Goal: Navigation & Orientation: Understand site structure

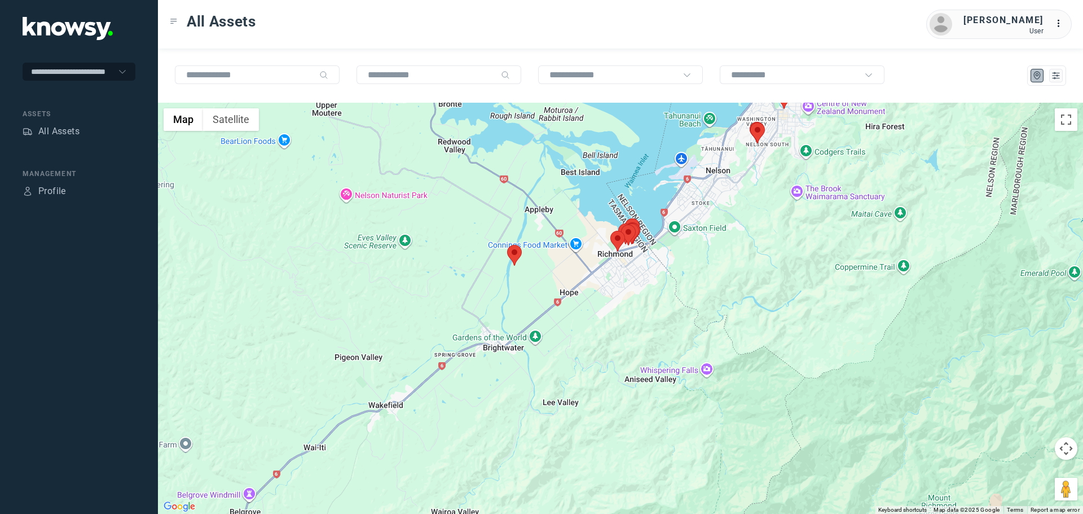
click at [610, 231] on area at bounding box center [610, 231] width 0 height 0
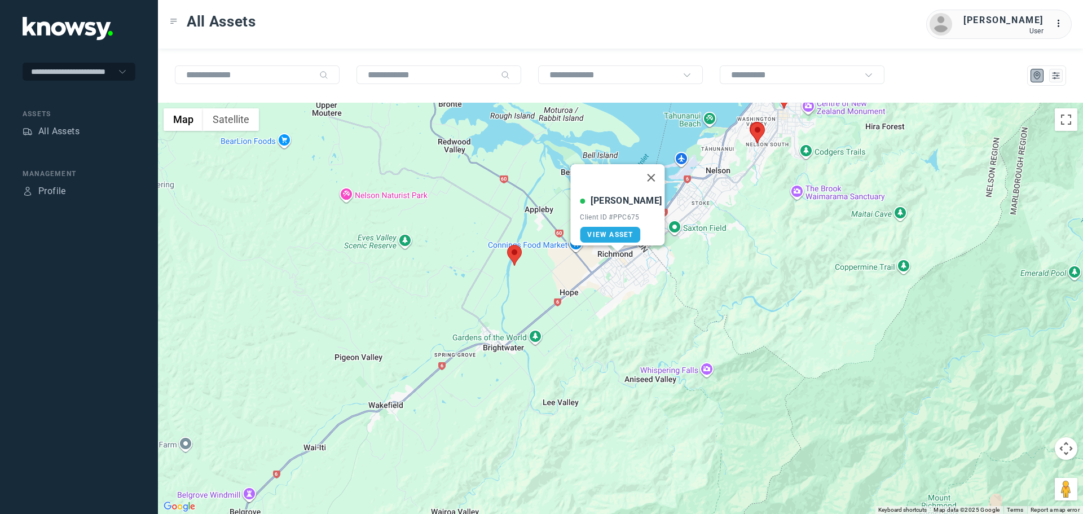
click at [646, 170] on button "Close" at bounding box center [651, 177] width 27 height 27
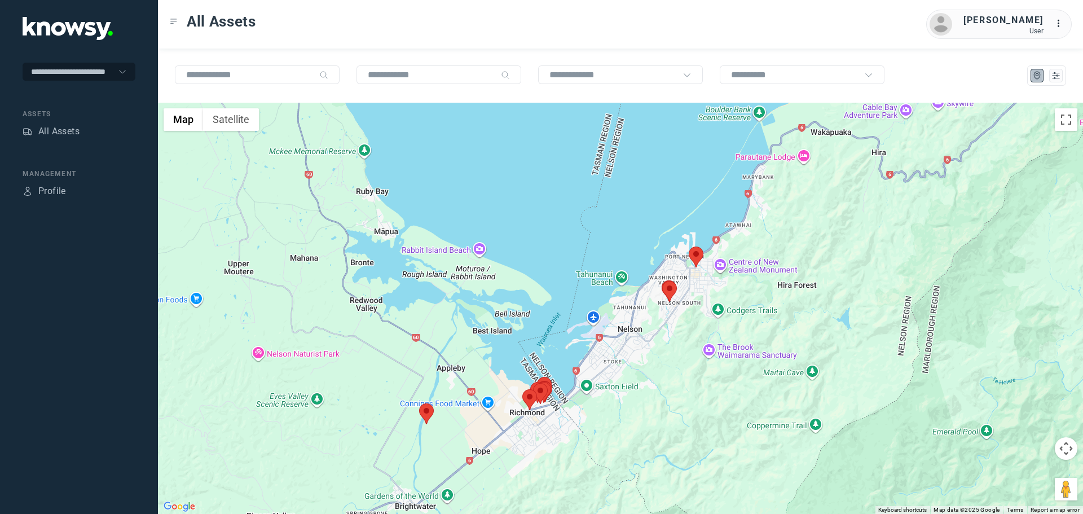
drag, startPoint x: 723, startPoint y: 327, endPoint x: 708, endPoint y: 369, distance: 44.8
click at [708, 369] on div at bounding box center [620, 308] width 925 height 411
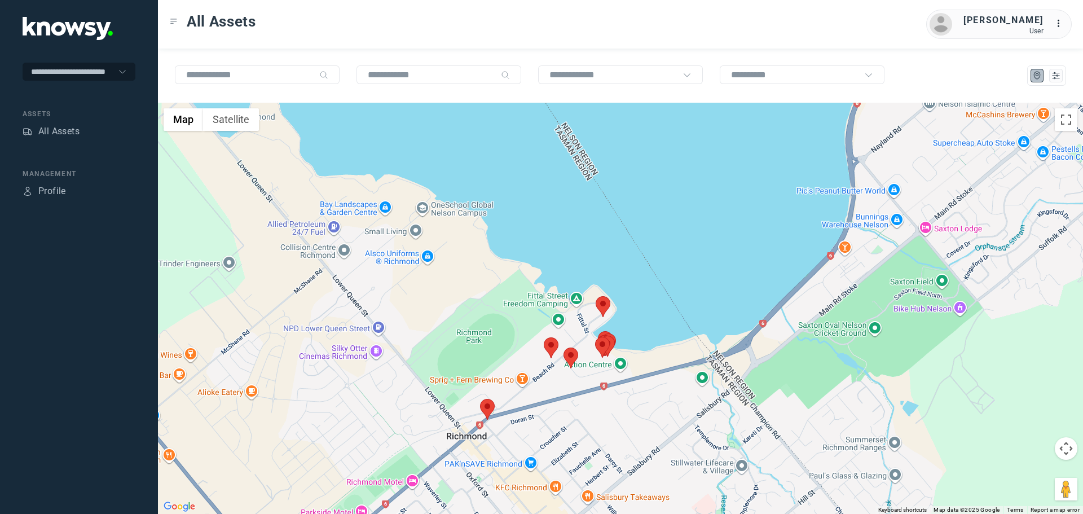
drag, startPoint x: 542, startPoint y: 468, endPoint x: 602, endPoint y: 376, distance: 109.7
click at [602, 376] on div at bounding box center [620, 308] width 925 height 411
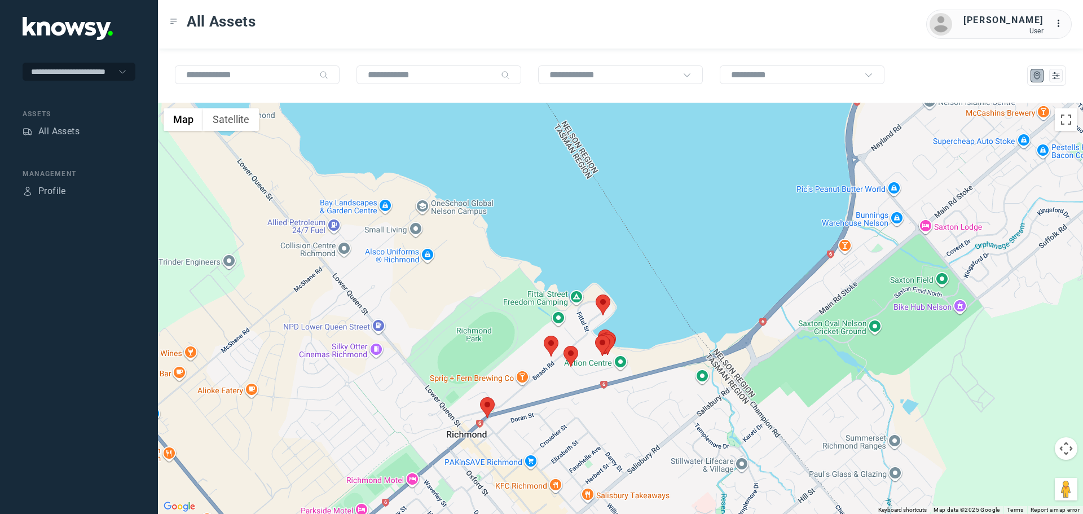
click at [563, 346] on area at bounding box center [563, 346] width 0 height 0
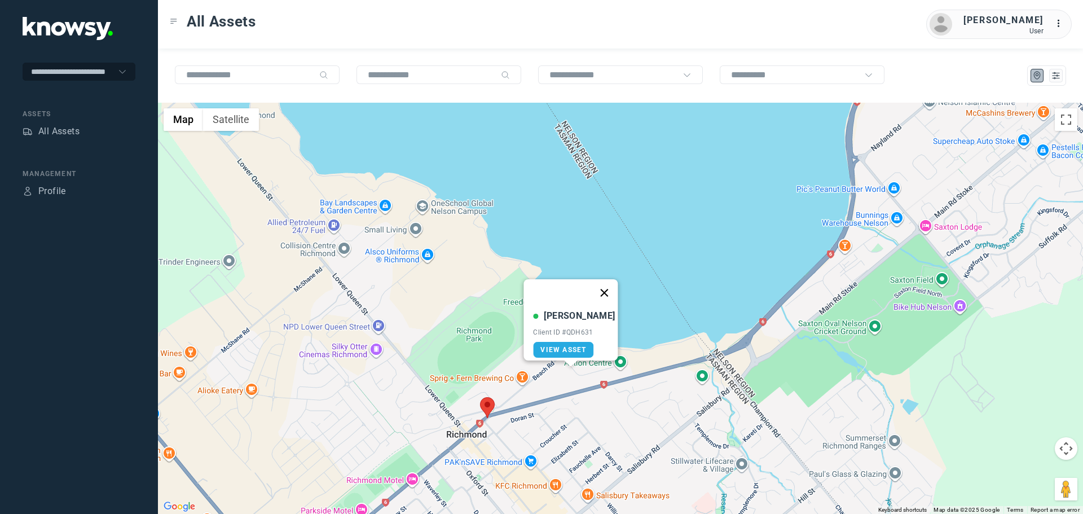
click at [594, 286] on button "Close" at bounding box center [604, 292] width 27 height 27
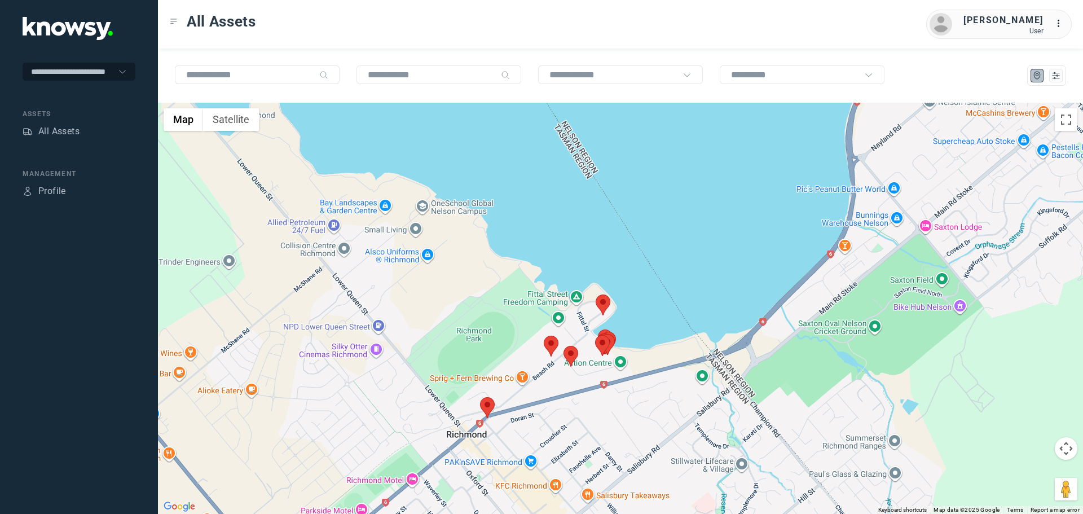
click at [544, 336] on area at bounding box center [544, 336] width 0 height 0
click at [582, 274] on button "Close" at bounding box center [576, 282] width 27 height 27
click at [480, 397] on area at bounding box center [480, 397] width 0 height 0
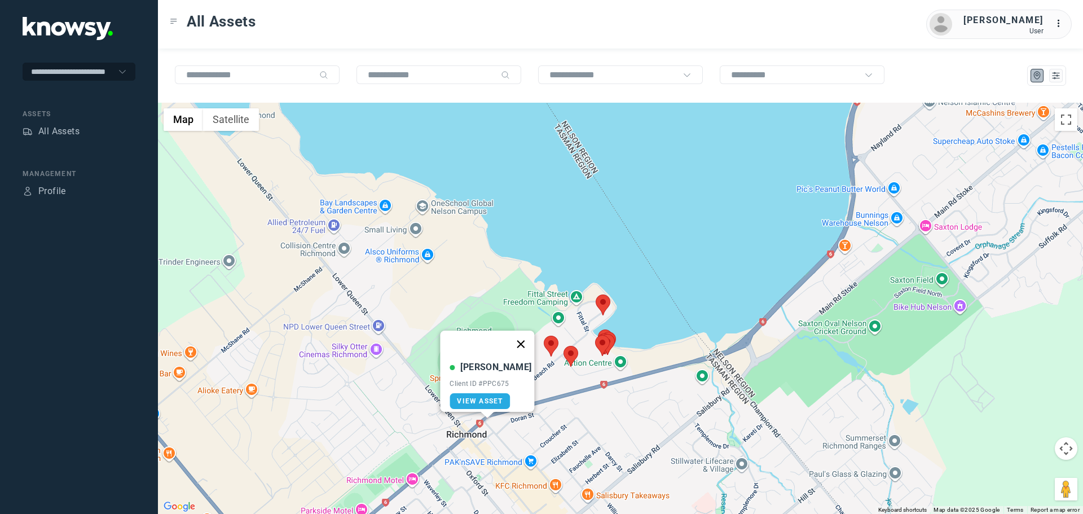
click at [512, 340] on button "Close" at bounding box center [521, 343] width 27 height 27
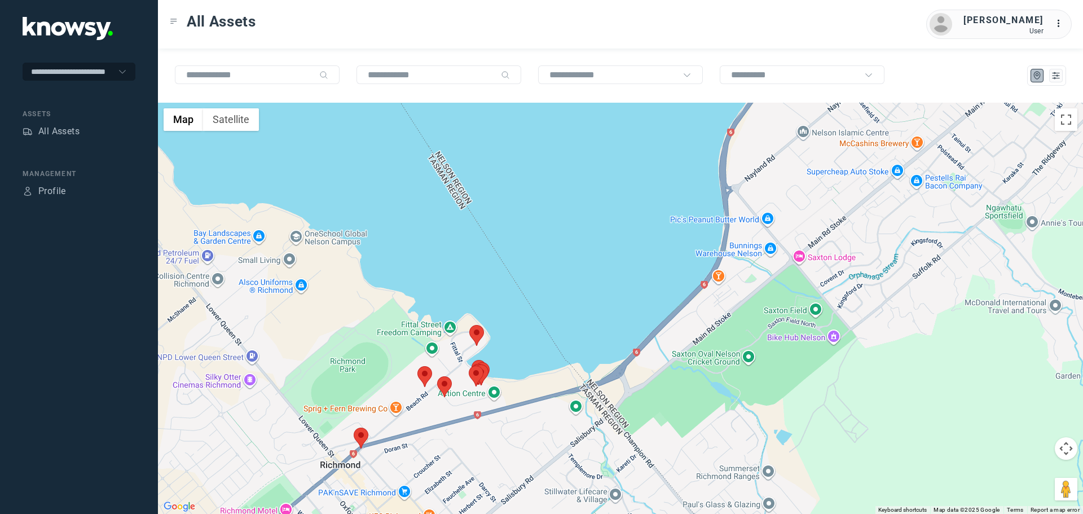
drag, startPoint x: 674, startPoint y: 402, endPoint x: 532, endPoint y: 439, distance: 146.9
click at [530, 439] on div "To navigate, press the arrow keys." at bounding box center [620, 308] width 925 height 411
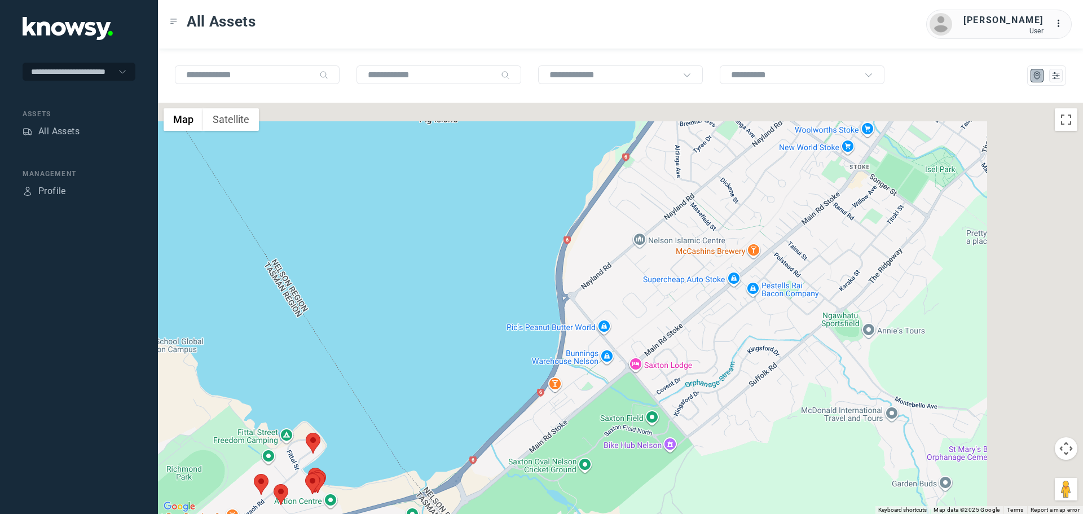
drag, startPoint x: 598, startPoint y: 404, endPoint x: 592, endPoint y: 411, distance: 9.6
click at [592, 409] on div at bounding box center [620, 308] width 925 height 411
